Goal: Navigation & Orientation: Find specific page/section

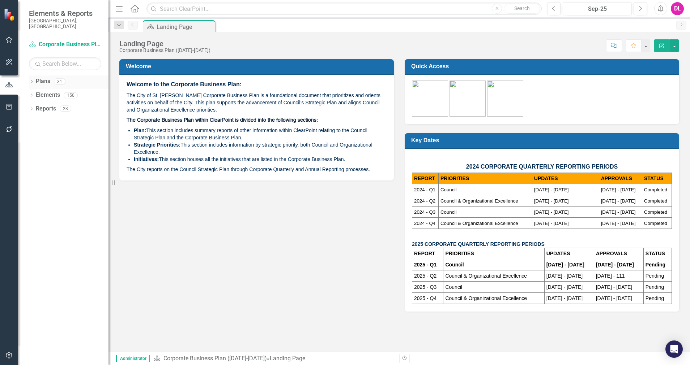
click at [29, 80] on icon "Dropdown" at bounding box center [31, 82] width 5 height 4
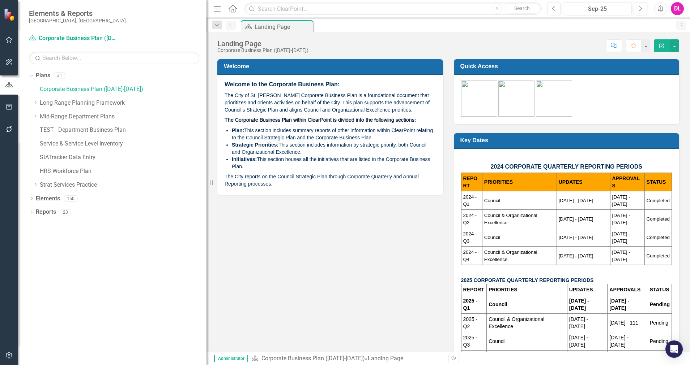
drag, startPoint x: 112, startPoint y: 114, endPoint x: 206, endPoint y: 120, distance: 94.6
click at [206, 120] on div "Resize" at bounding box center [209, 182] width 6 height 365
click at [30, 75] on icon "Dropdown" at bounding box center [31, 75] width 4 height 5
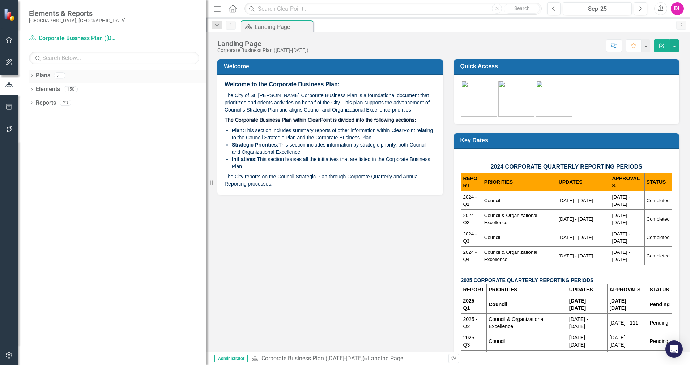
click at [32, 77] on icon "Dropdown" at bounding box center [31, 76] width 5 height 4
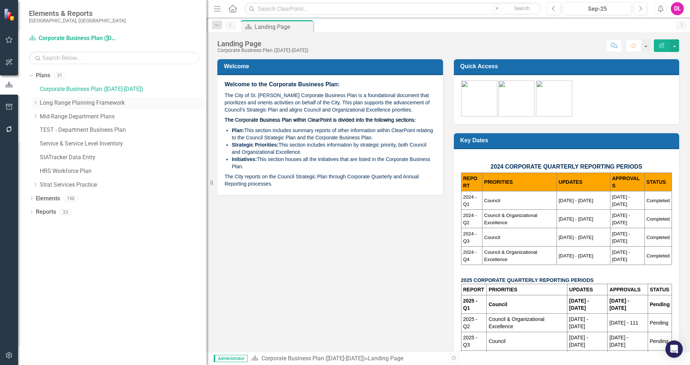
click at [34, 104] on icon "Dropdown" at bounding box center [35, 102] width 5 height 4
click at [41, 115] on icon "Dropdown" at bounding box center [42, 116] width 5 height 4
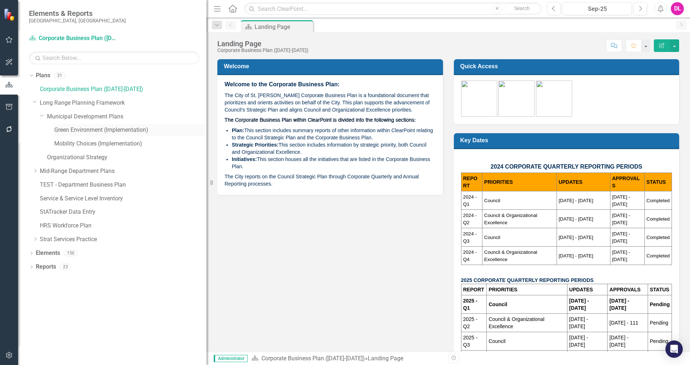
click at [71, 126] on link "Green Environment (Implementation)" at bounding box center [130, 130] width 152 height 8
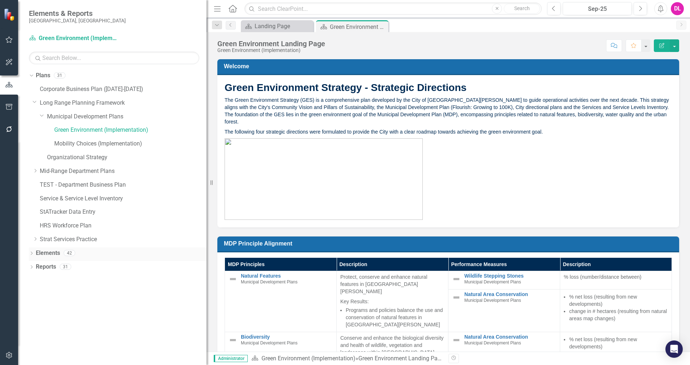
click at [31, 253] on icon "Dropdown" at bounding box center [31, 254] width 5 height 4
click at [35, 293] on icon "Dropdown" at bounding box center [35, 295] width 5 height 4
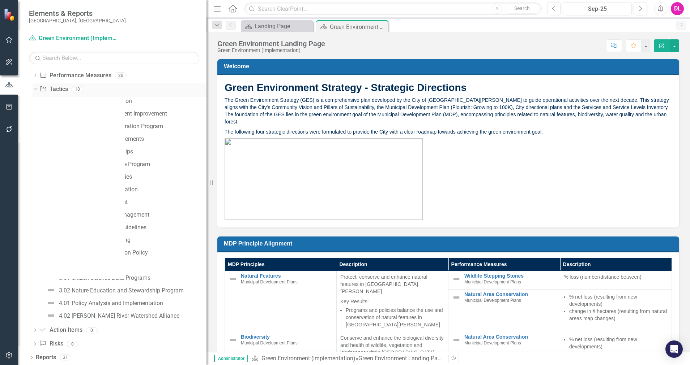
scroll to position [206, 0]
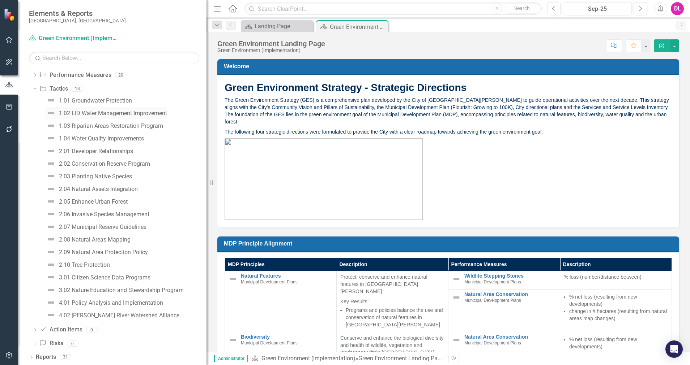
click at [107, 115] on div "1.02 LID Water Management Improvement" at bounding box center [113, 113] width 108 height 7
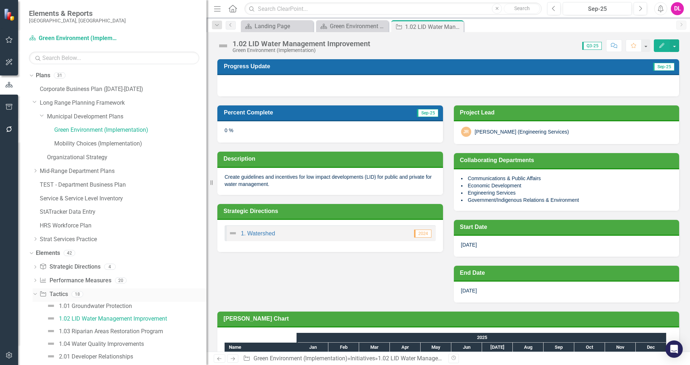
click at [33, 295] on icon "Dropdown" at bounding box center [34, 294] width 4 height 5
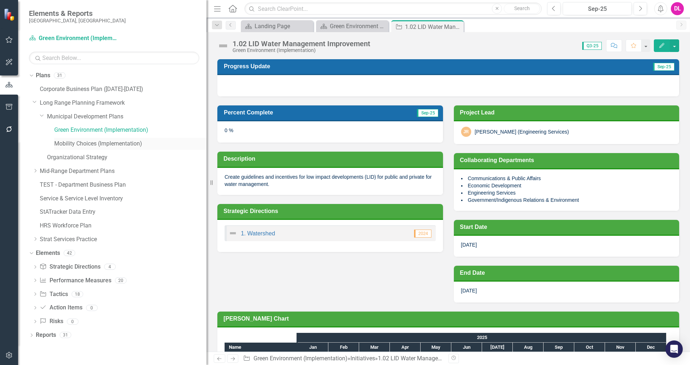
click at [60, 144] on link "Mobility Choices (Implementation)" at bounding box center [130, 144] width 152 height 8
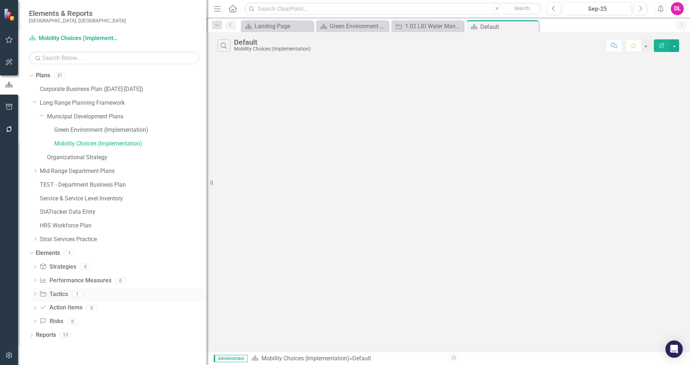
click at [35, 293] on icon at bounding box center [35, 294] width 2 height 3
click at [68, 132] on link "Green Environment (Implementation)" at bounding box center [130, 130] width 152 height 8
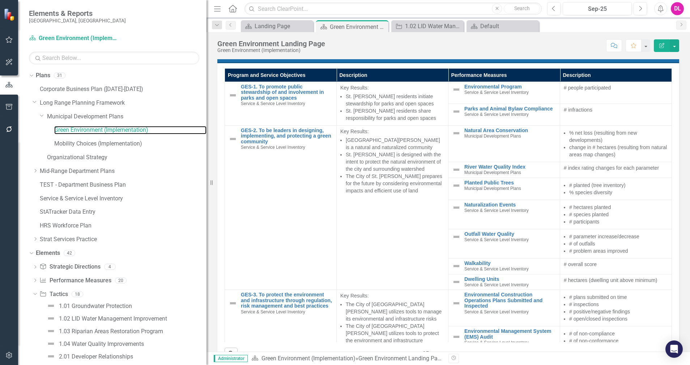
scroll to position [536, 0]
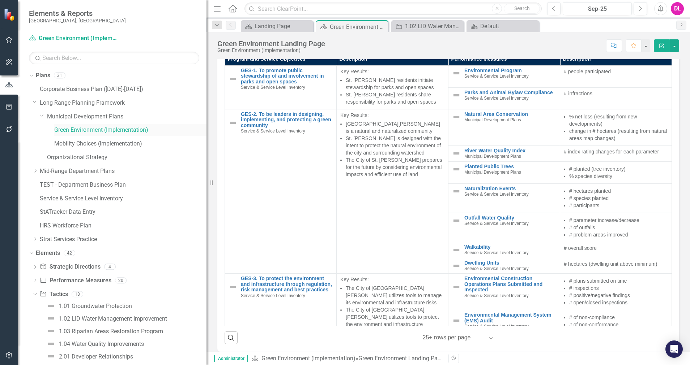
click at [64, 131] on link "Green Environment (Implementation)" at bounding box center [130, 130] width 152 height 8
click at [34, 75] on div "Dropdown" at bounding box center [31, 77] width 5 height 4
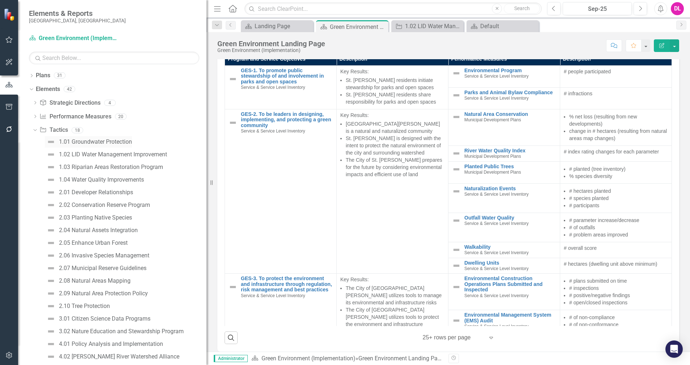
click at [121, 142] on div "1.01 Groundwater Protection" at bounding box center [95, 142] width 73 height 7
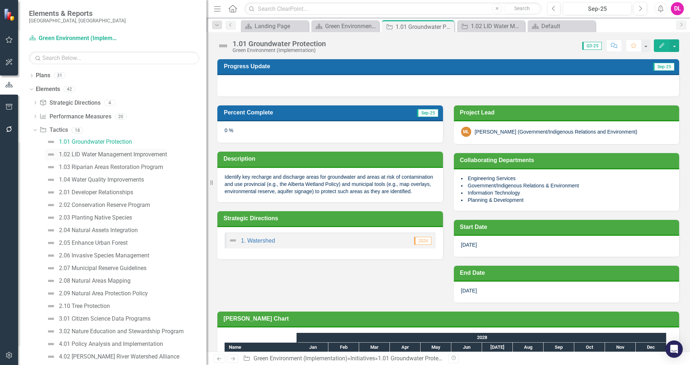
click at [135, 155] on div "1.02 LID Water Management Improvement" at bounding box center [113, 154] width 108 height 7
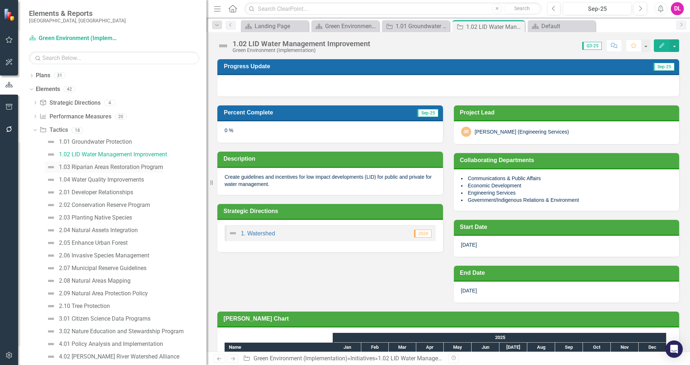
click at [129, 167] on div "1.03 Riparian Areas Restoration Program" at bounding box center [111, 167] width 104 height 7
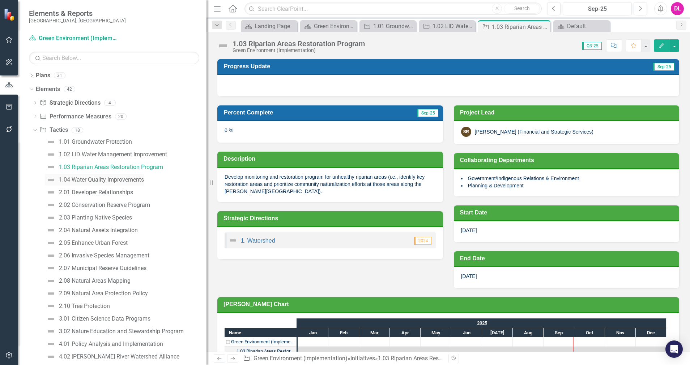
click at [124, 177] on div "1.04 Water Quality Improvements" at bounding box center [101, 180] width 85 height 7
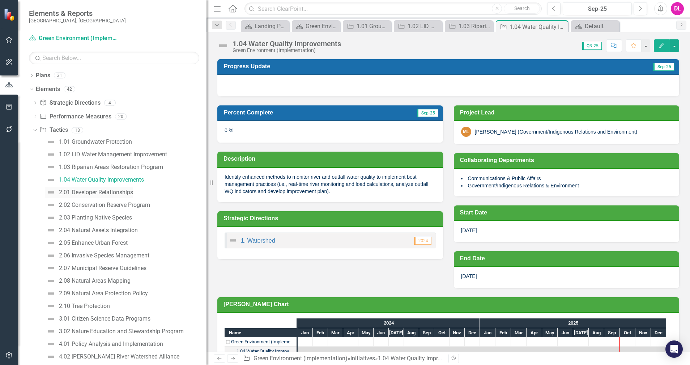
click at [104, 194] on div "2.01 Developer Relationships" at bounding box center [96, 192] width 74 height 7
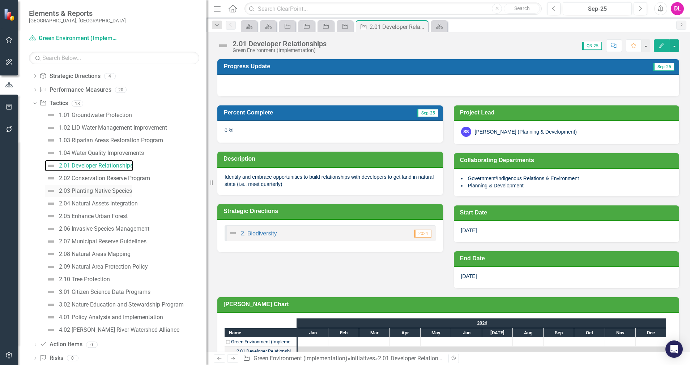
scroll to position [42, 0]
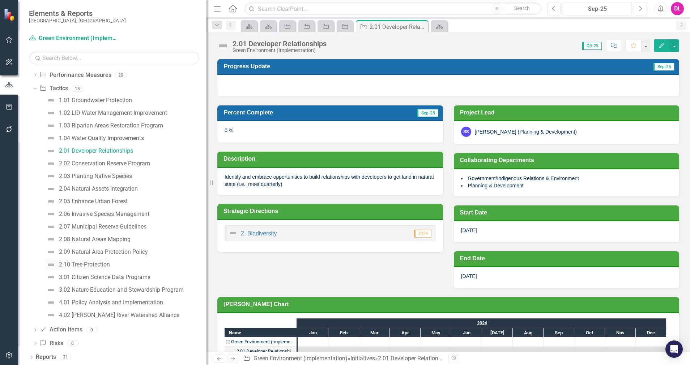
click at [103, 262] on div "2.10 Tree Protection" at bounding box center [84, 265] width 51 height 7
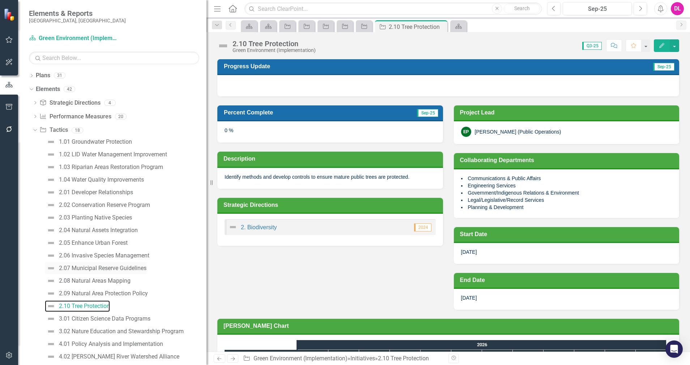
scroll to position [42, 0]
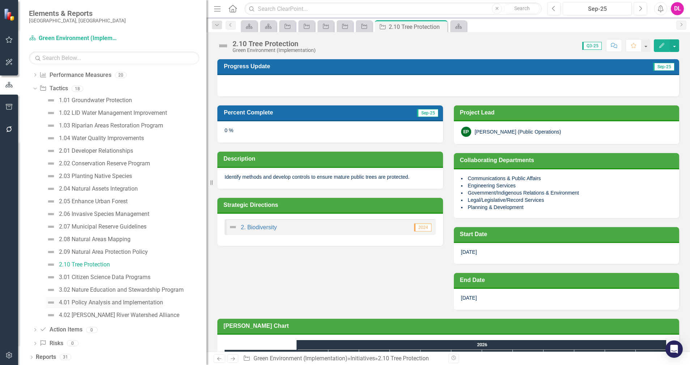
click at [101, 301] on div "4.01 Policy Analysis and Implementation" at bounding box center [111, 303] width 104 height 7
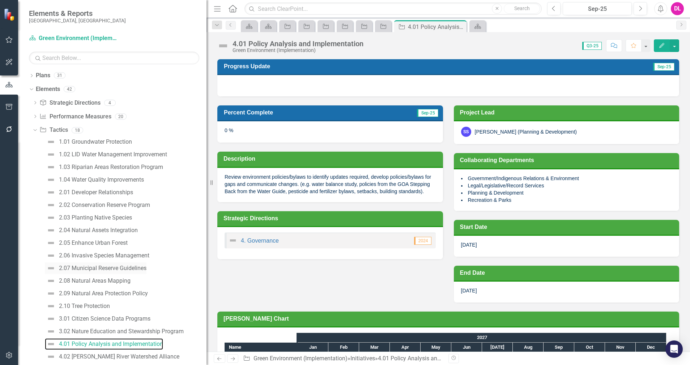
scroll to position [42, 0]
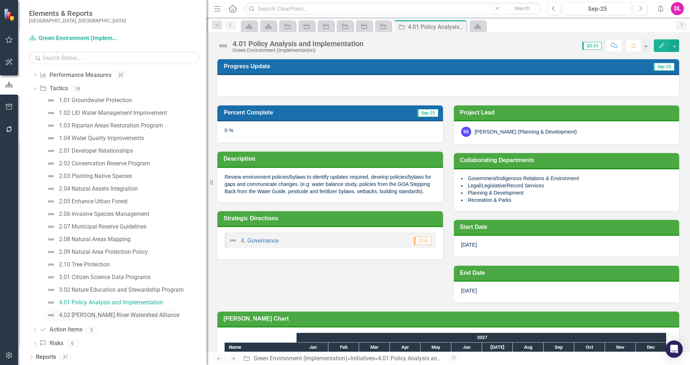
click at [120, 315] on div "4.02 [PERSON_NAME] River Watershed Alliance" at bounding box center [119, 315] width 120 height 7
